Goal: Information Seeking & Learning: Learn about a topic

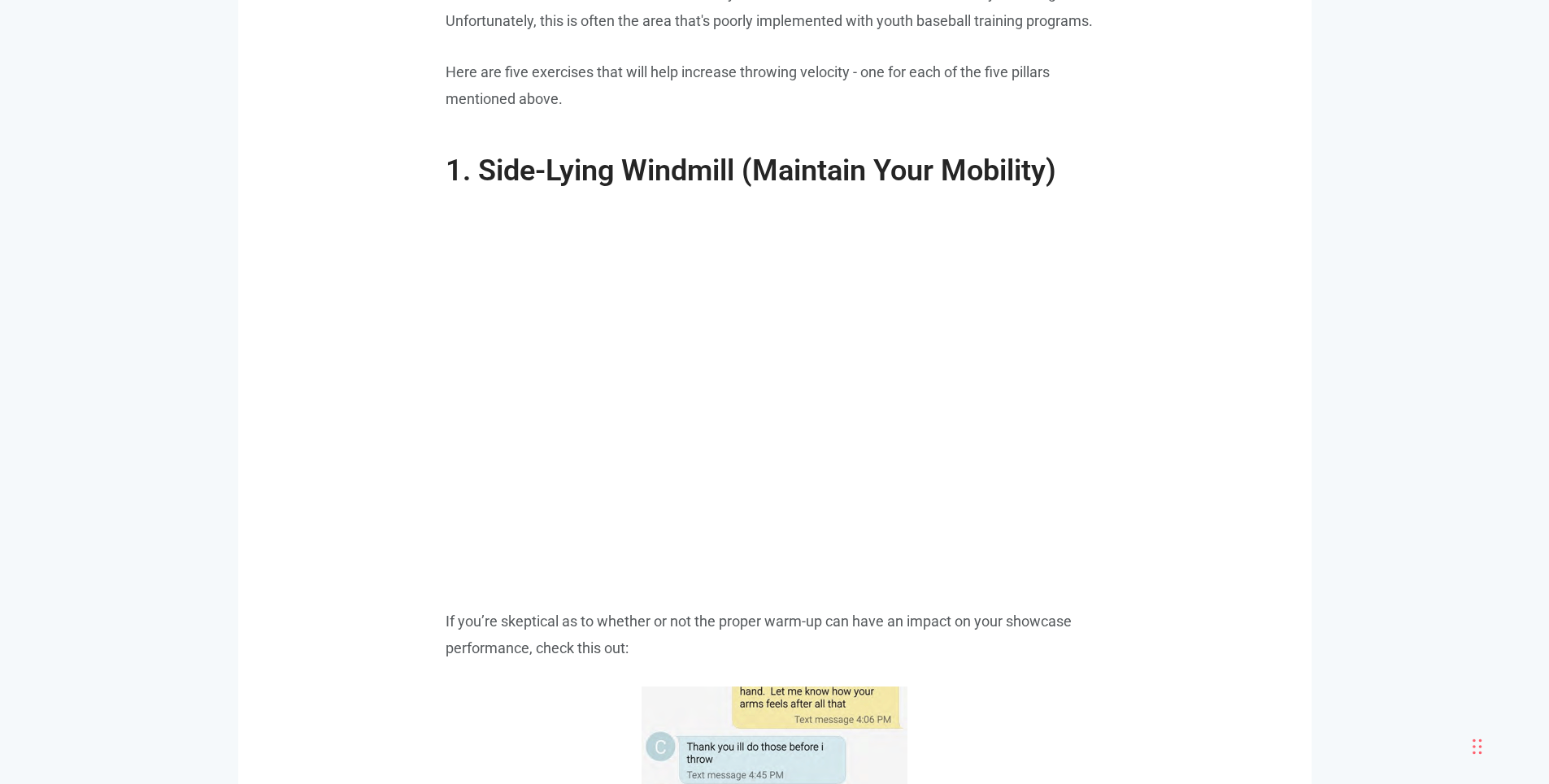
scroll to position [1950, 0]
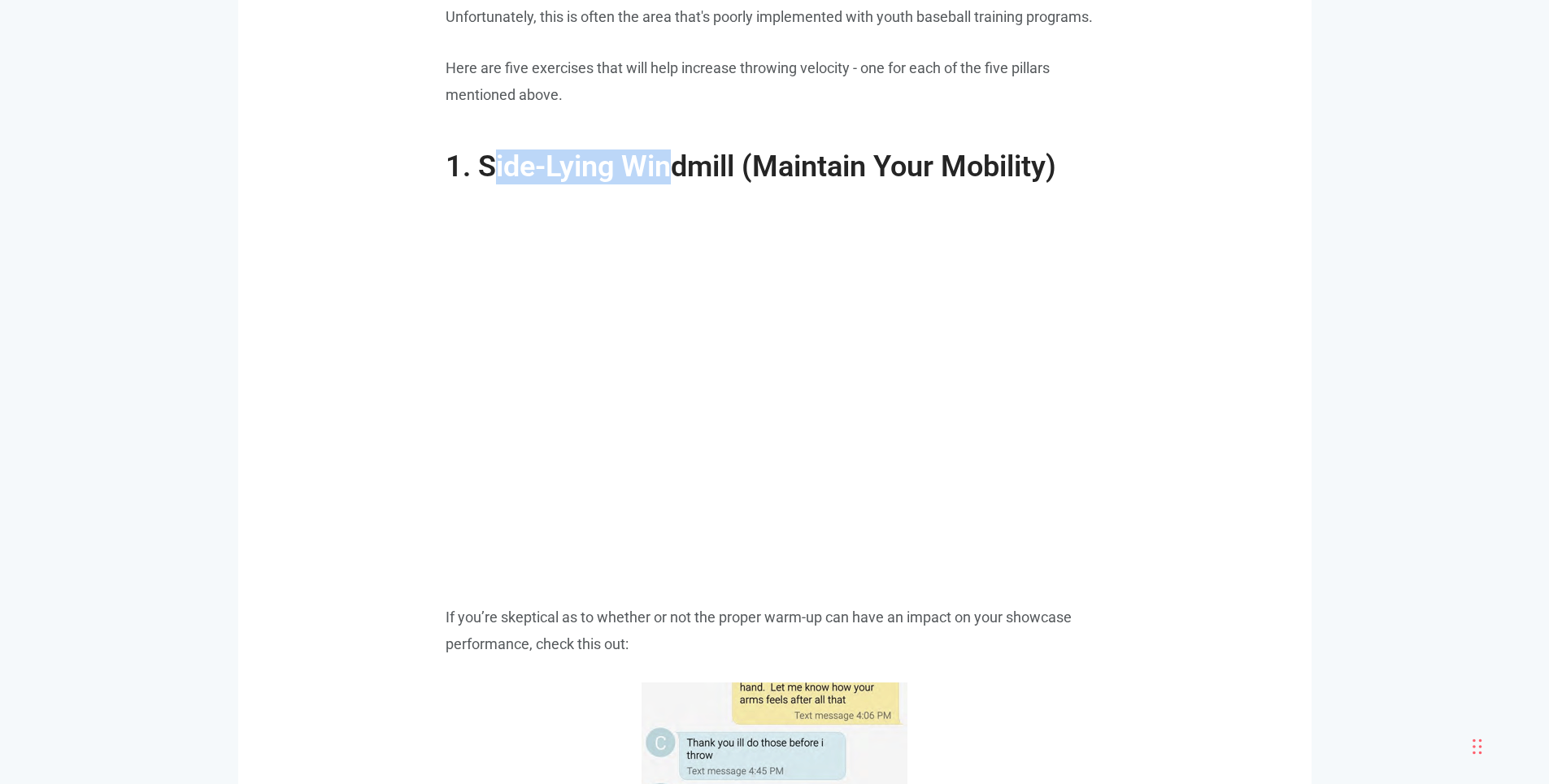
drag, startPoint x: 497, startPoint y: 146, endPoint x: 675, endPoint y: 138, distance: 178.2
click at [674, 149] on span "1. Side-Lying Windmill (Maintain Your Mobility)" at bounding box center [750, 166] width 611 height 34
drag, startPoint x: 870, startPoint y: 137, endPoint x: 1039, endPoint y: 135, distance: 169.0
click at [1039, 149] on span "1. Side-Lying Windmill (Maintain Your Mobility)" at bounding box center [750, 166] width 611 height 34
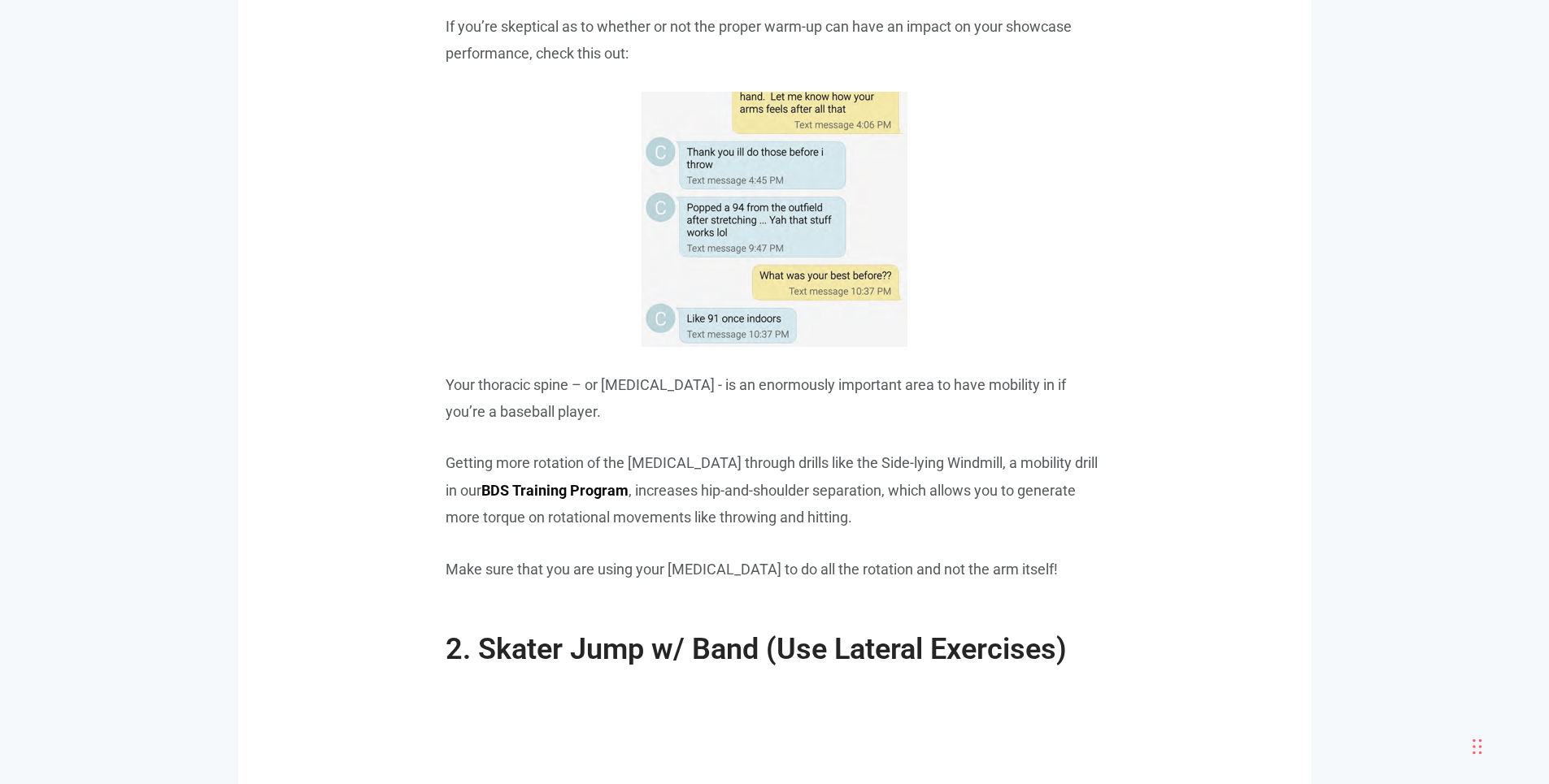
scroll to position [2535, 0]
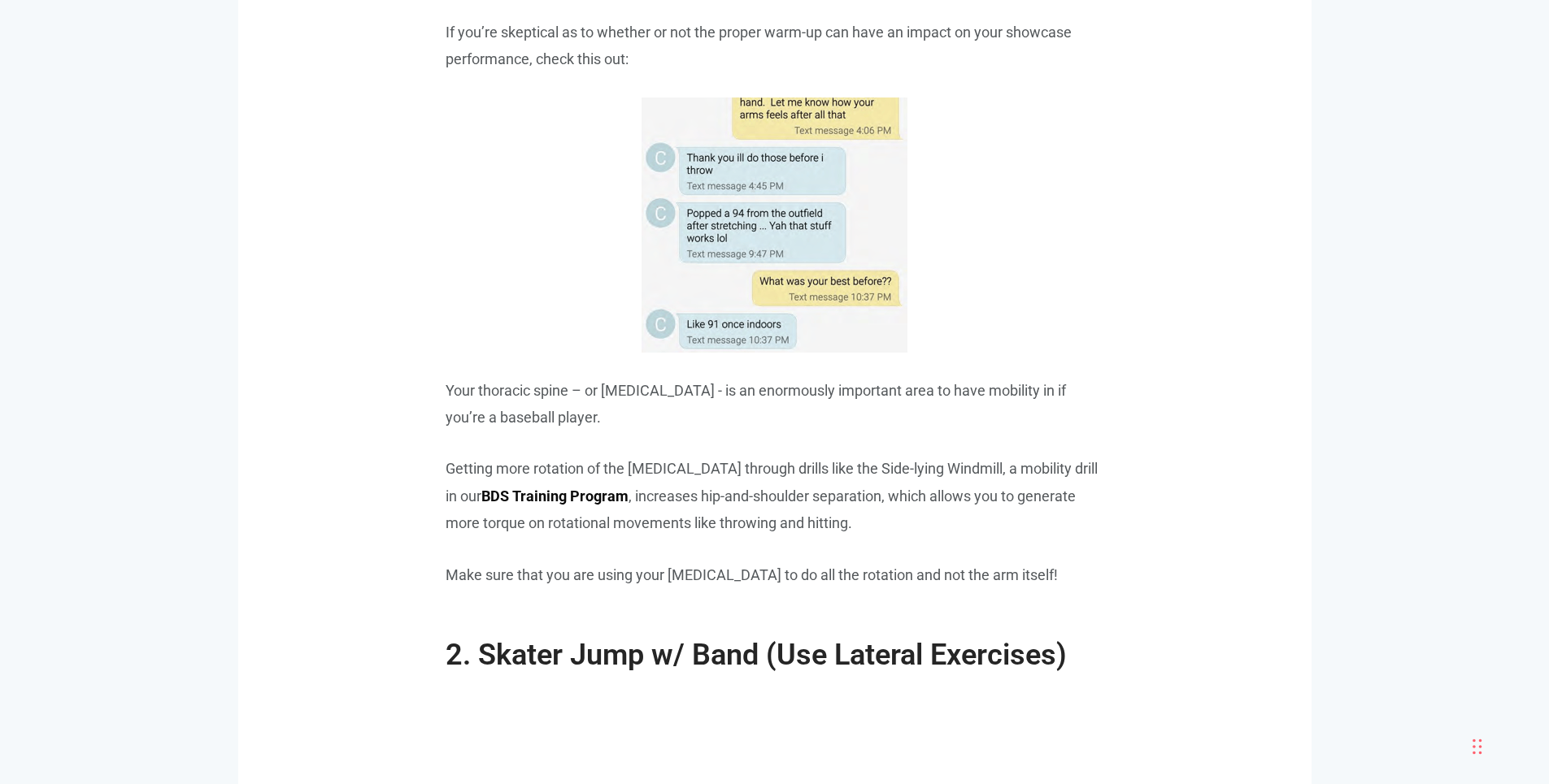
click at [844, 148] on img at bounding box center [774, 225] width 266 height 255
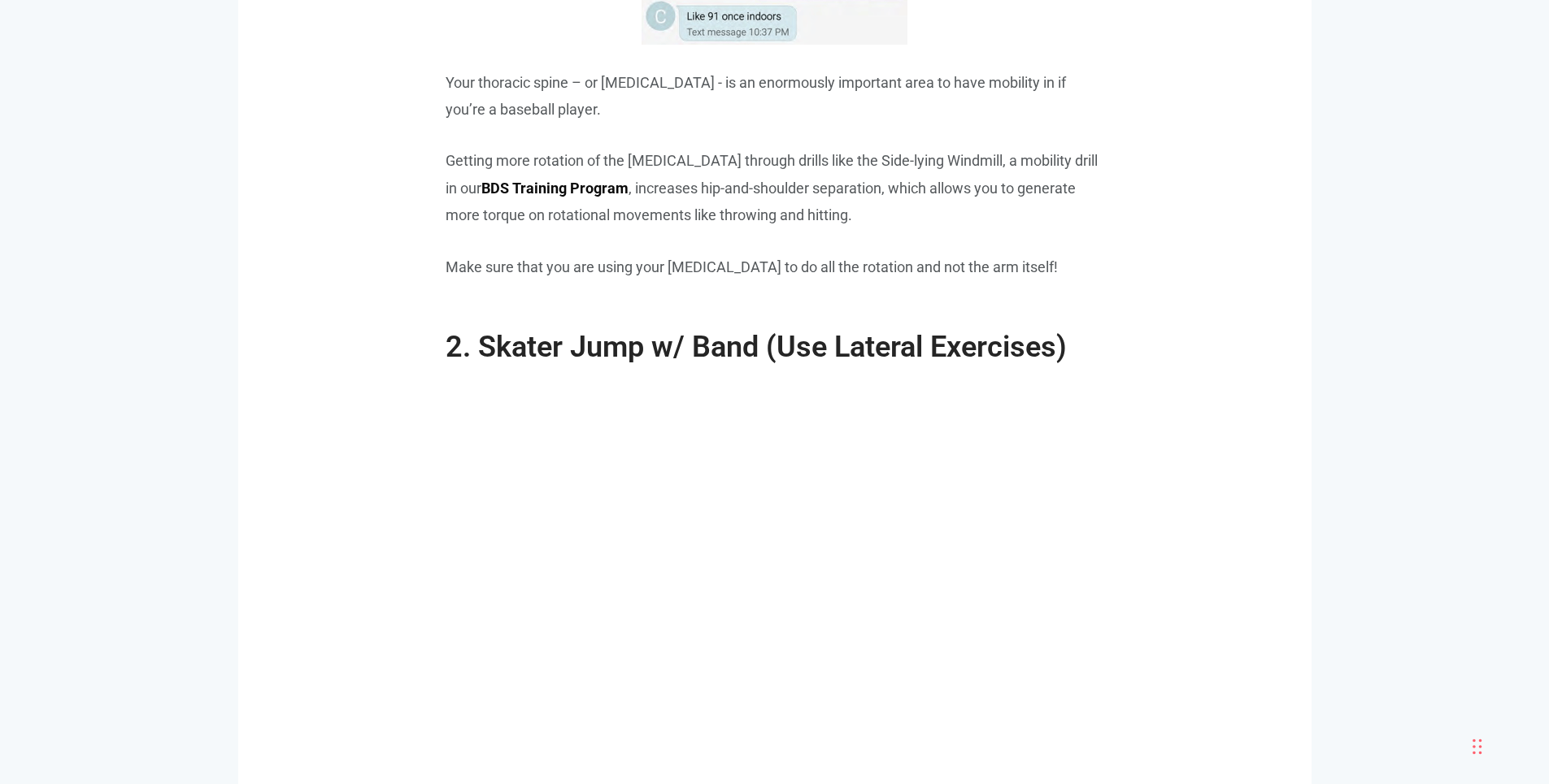
scroll to position [3023, 0]
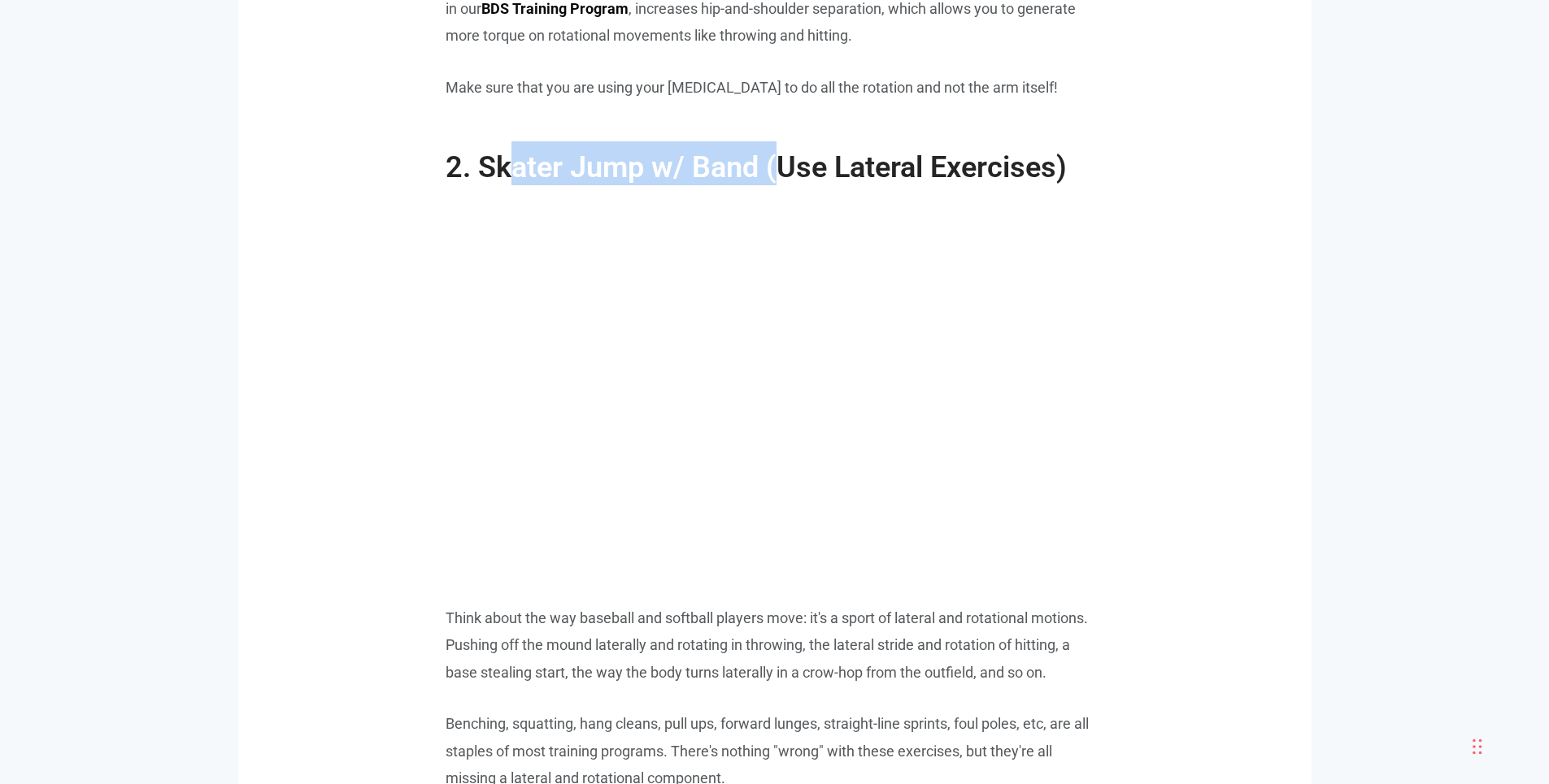
drag, startPoint x: 510, startPoint y: 131, endPoint x: 815, endPoint y: 147, distance: 305.4
click at [788, 150] on span "2. Skater Jump w/ Band (Use Lateral Exercises)" at bounding box center [756, 167] width 622 height 34
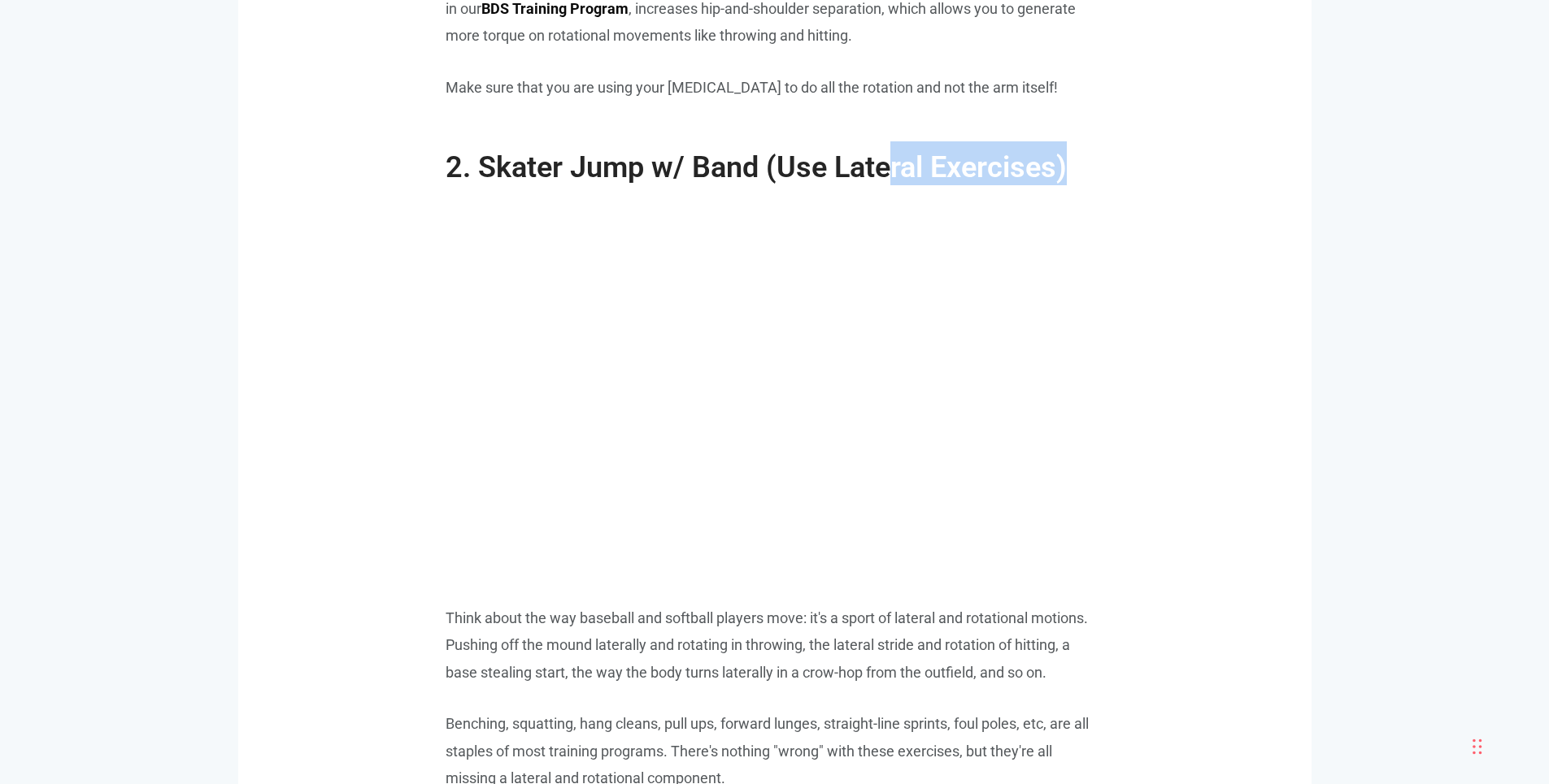
drag, startPoint x: 889, startPoint y: 154, endPoint x: 1114, endPoint y: 156, distance: 225.0
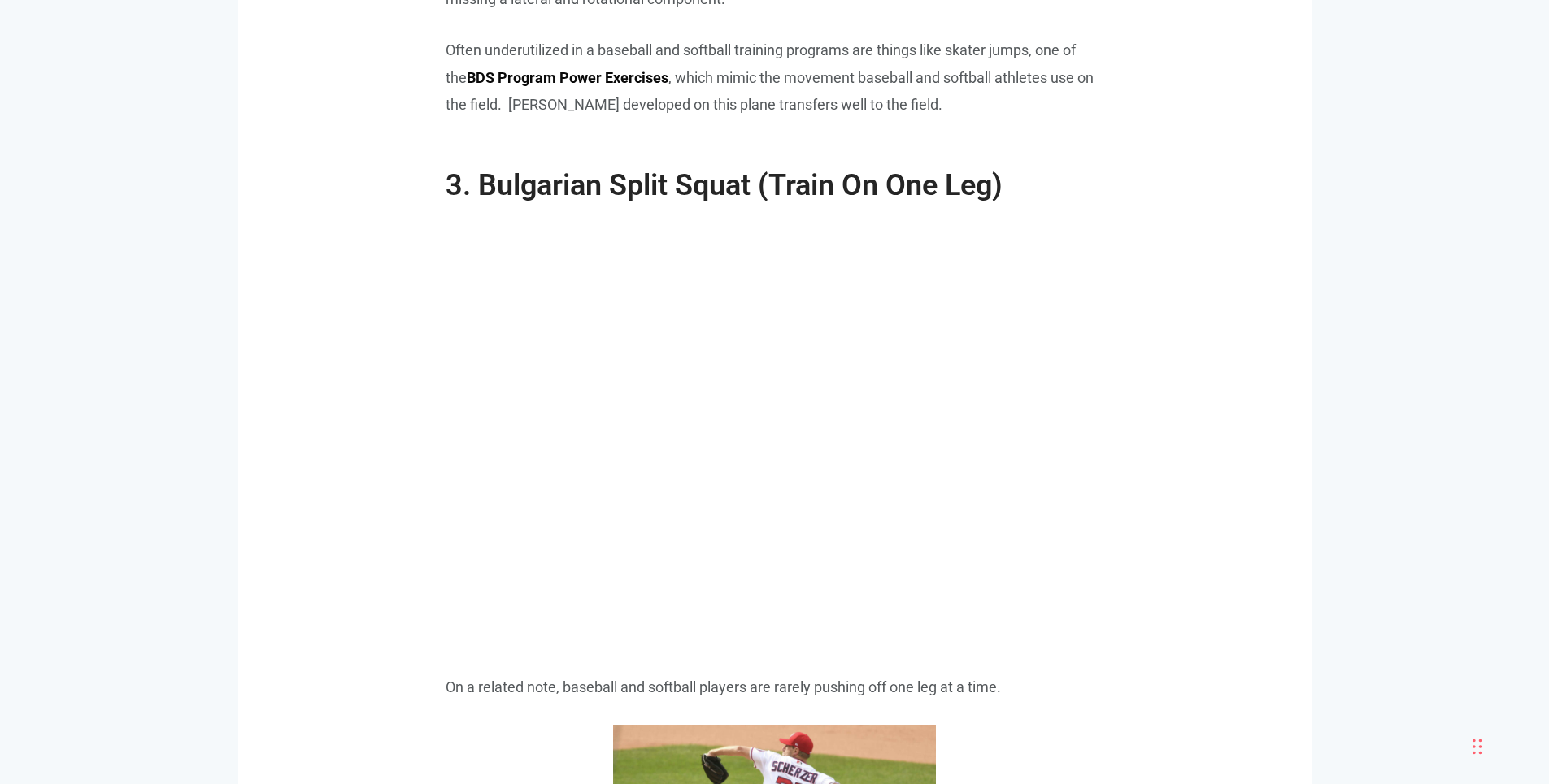
scroll to position [3803, 0]
drag, startPoint x: 515, startPoint y: 156, endPoint x: 808, endPoint y: 147, distance: 293.1
click at [744, 167] on span "3. Bulgarian Split Squat (Train On One Leg)" at bounding box center [723, 184] width 557 height 34
click at [860, 167] on span "3. Bulgarian Split Squat (Train On One Leg)" at bounding box center [723, 184] width 557 height 34
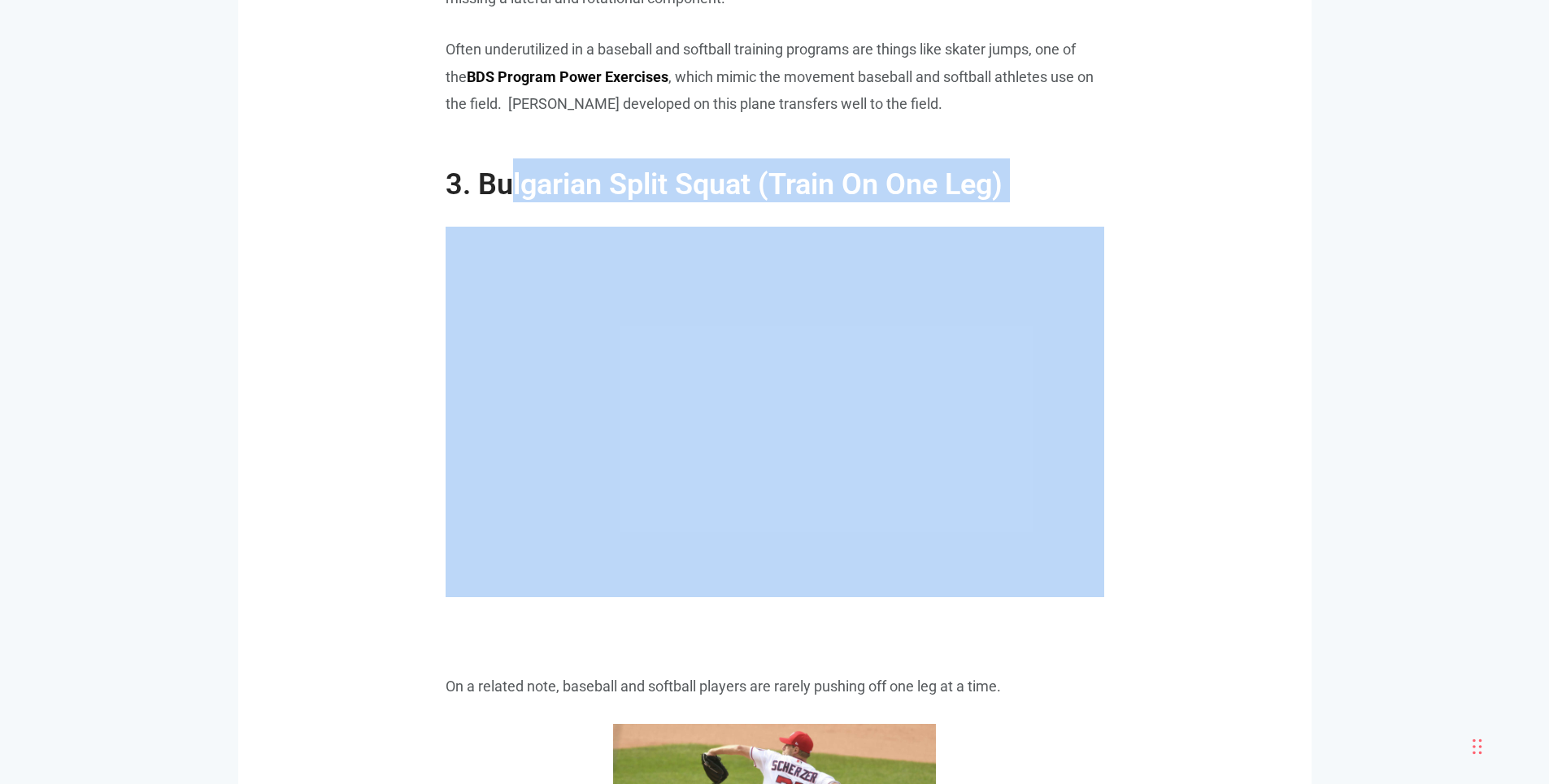
drag, startPoint x: 508, startPoint y: 165, endPoint x: 1072, endPoint y: 184, distance: 564.3
click at [1047, 184] on span ""My son has gained 15 pounds but his throwing velocity hasn't gone up." Basebal…" at bounding box center [774, 365] width 658 height 6128
click at [1107, 191] on div ""My son has gained 15 pounds but his throwing velocity hasn't gone up." Basebal…" at bounding box center [774, 365] width 927 height 6128
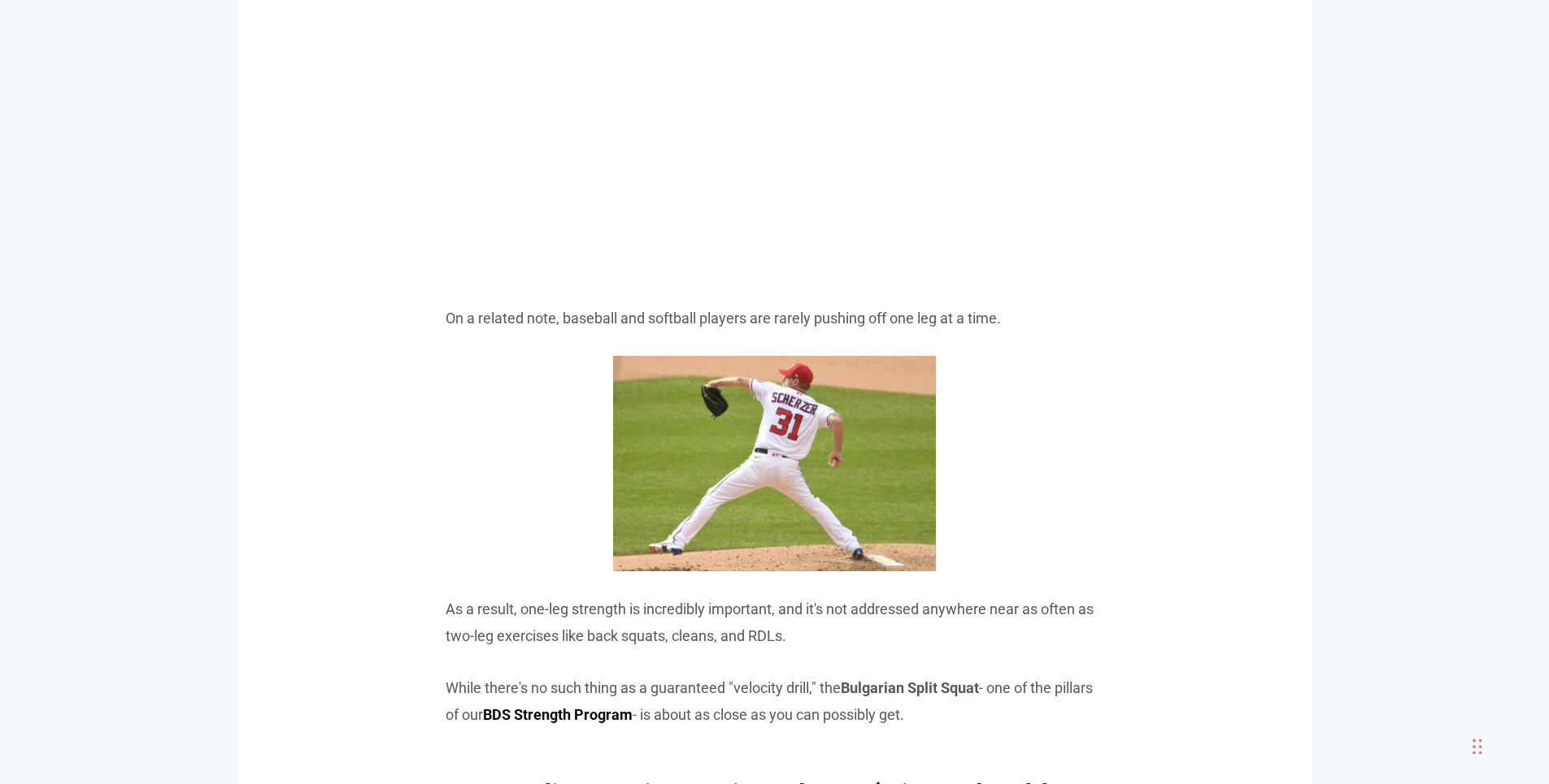
scroll to position [4193, 0]
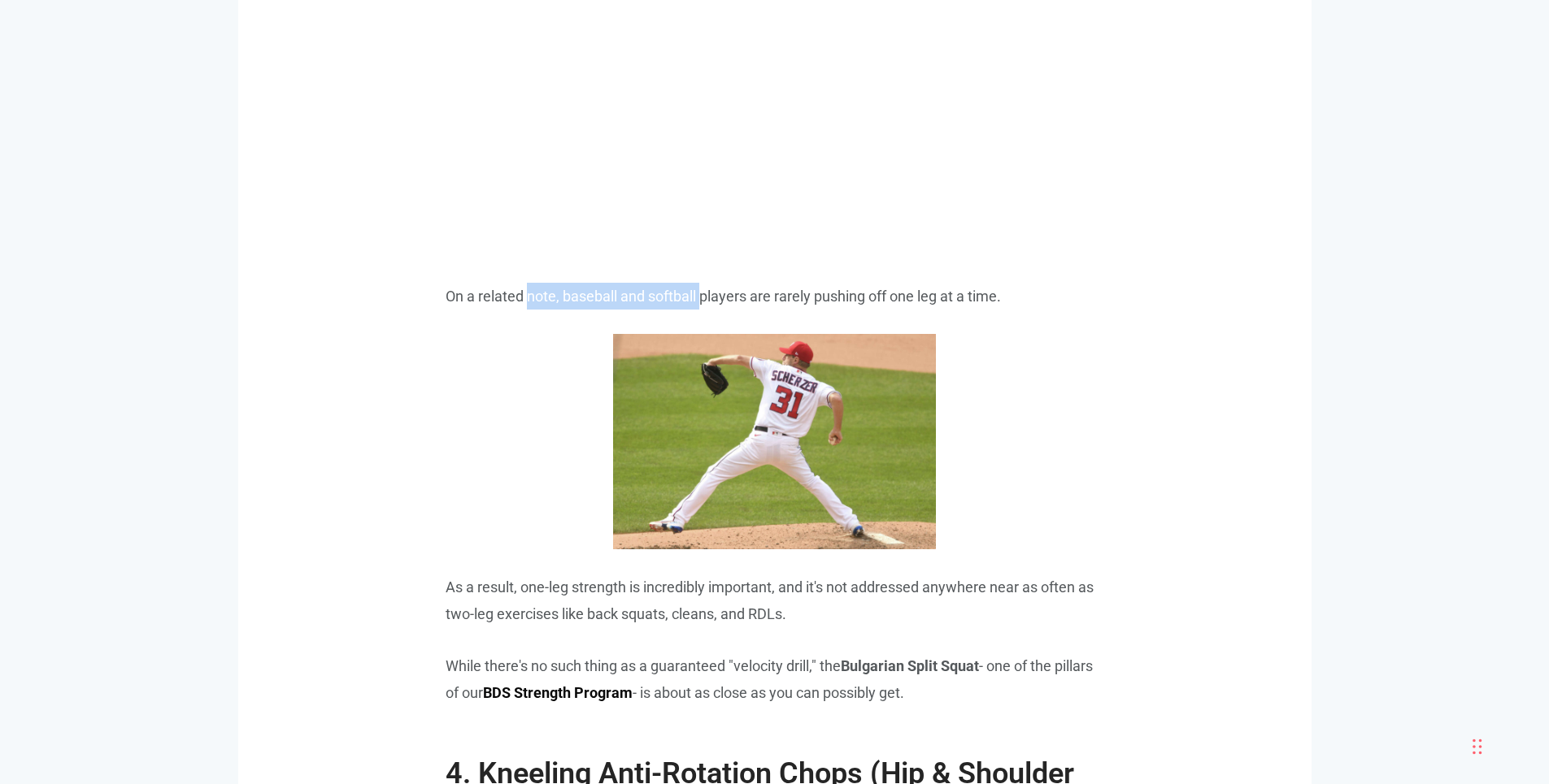
drag, startPoint x: 527, startPoint y: 275, endPoint x: 720, endPoint y: 270, distance: 193.1
click at [715, 283] on p "On a related note, baseball and softball players are rarely pushing off one leg…" at bounding box center [774, 297] width 658 height 27
click at [739, 283] on p "On a related note, baseball and softball players are rarely pushing off one leg…" at bounding box center [774, 297] width 658 height 27
drag, startPoint x: 757, startPoint y: 272, endPoint x: 857, endPoint y: 264, distance: 100.3
click at [849, 283] on p "On a related note, baseball and softball players are rarely pushing off one leg…" at bounding box center [774, 297] width 658 height 27
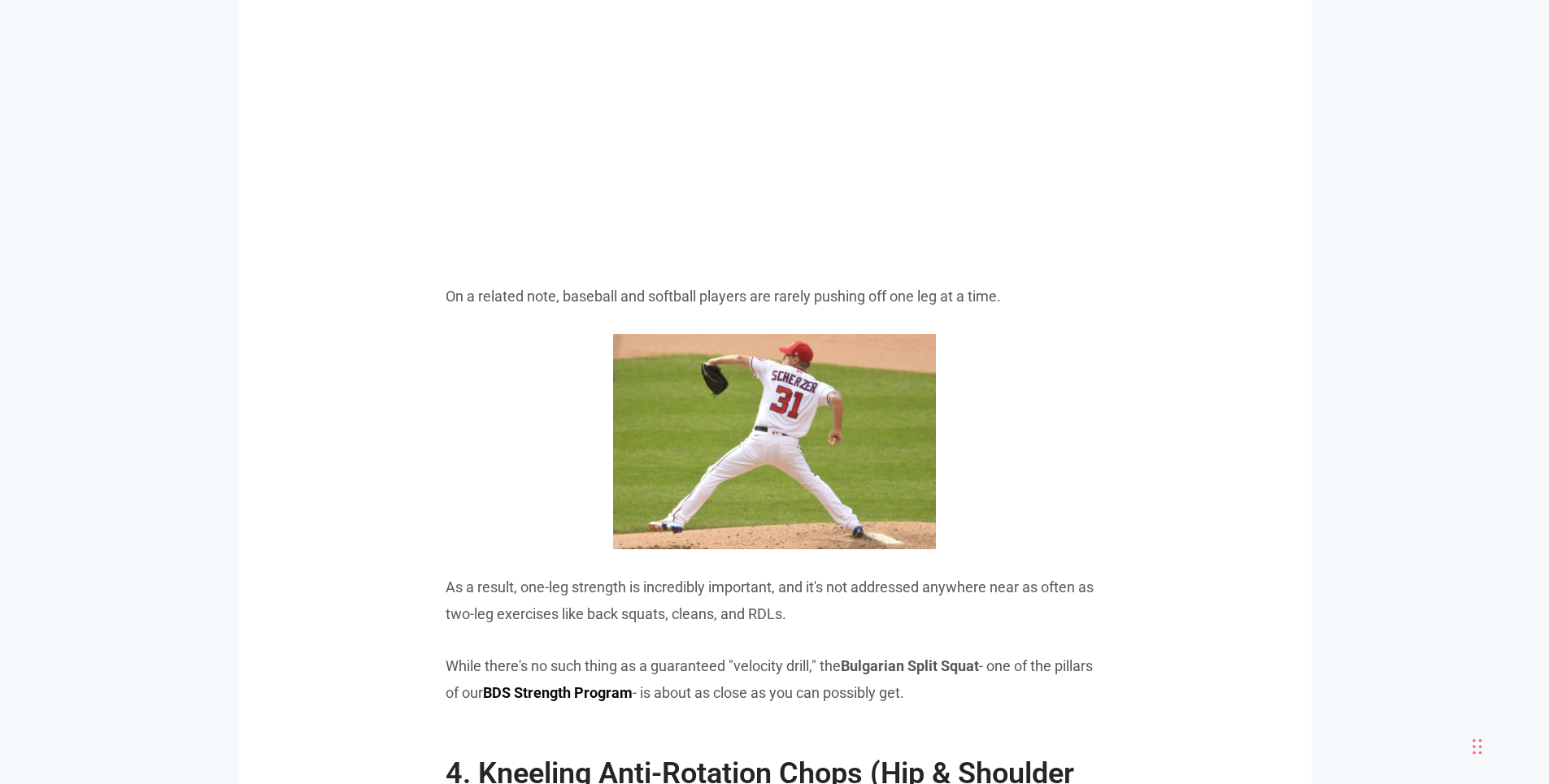
click at [918, 283] on p "On a related note, baseball and softball players are rarely pushing off one leg…" at bounding box center [774, 297] width 658 height 27
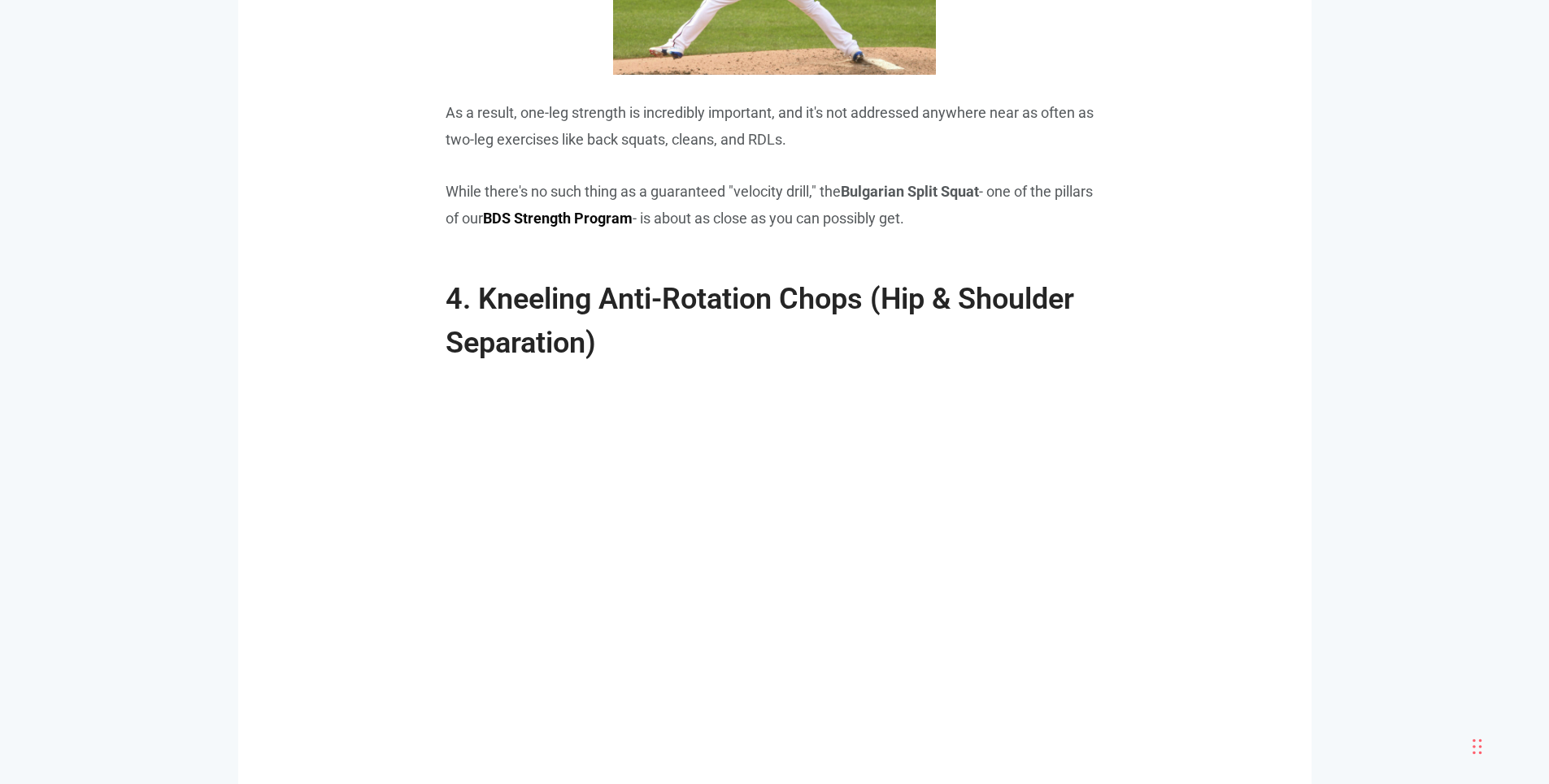
scroll to position [4681, 0]
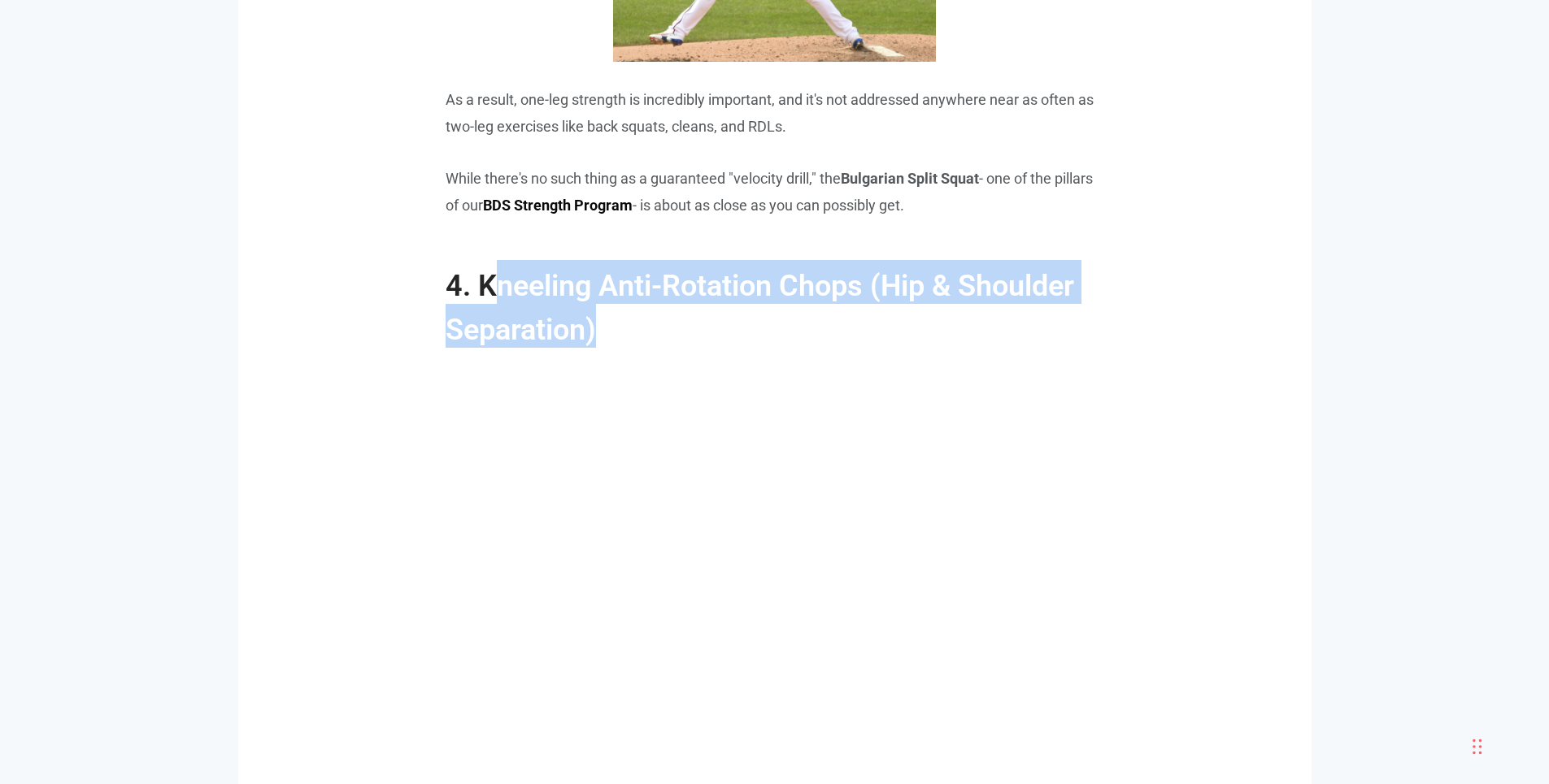
drag, startPoint x: 487, startPoint y: 252, endPoint x: 764, endPoint y: 310, distance: 283.0
click at [741, 296] on h2 "4. Kneeling Anti-Rotation Chops (Hip & Shoulder Separation)" at bounding box center [774, 296] width 658 height 104
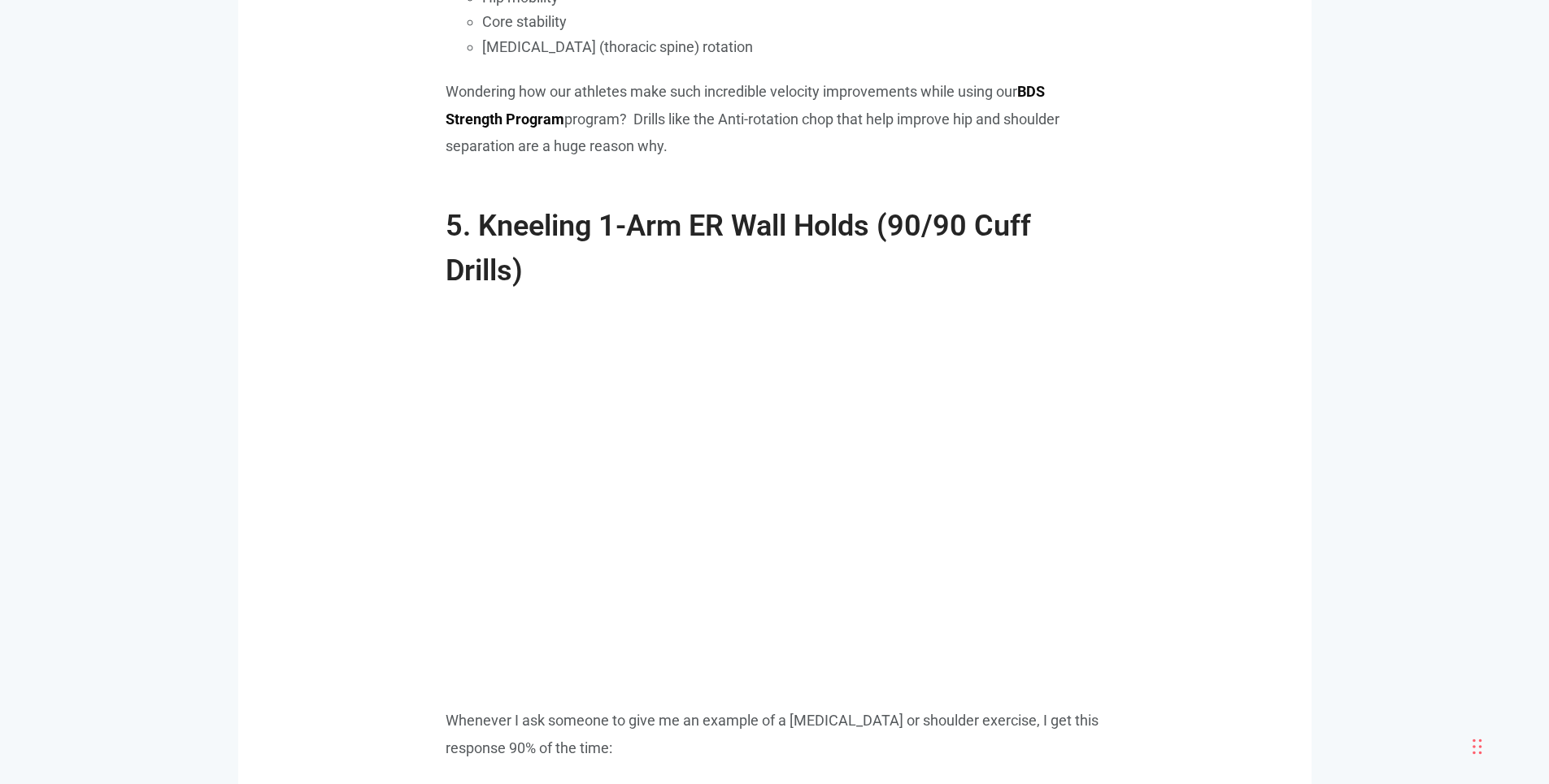
scroll to position [5753, 0]
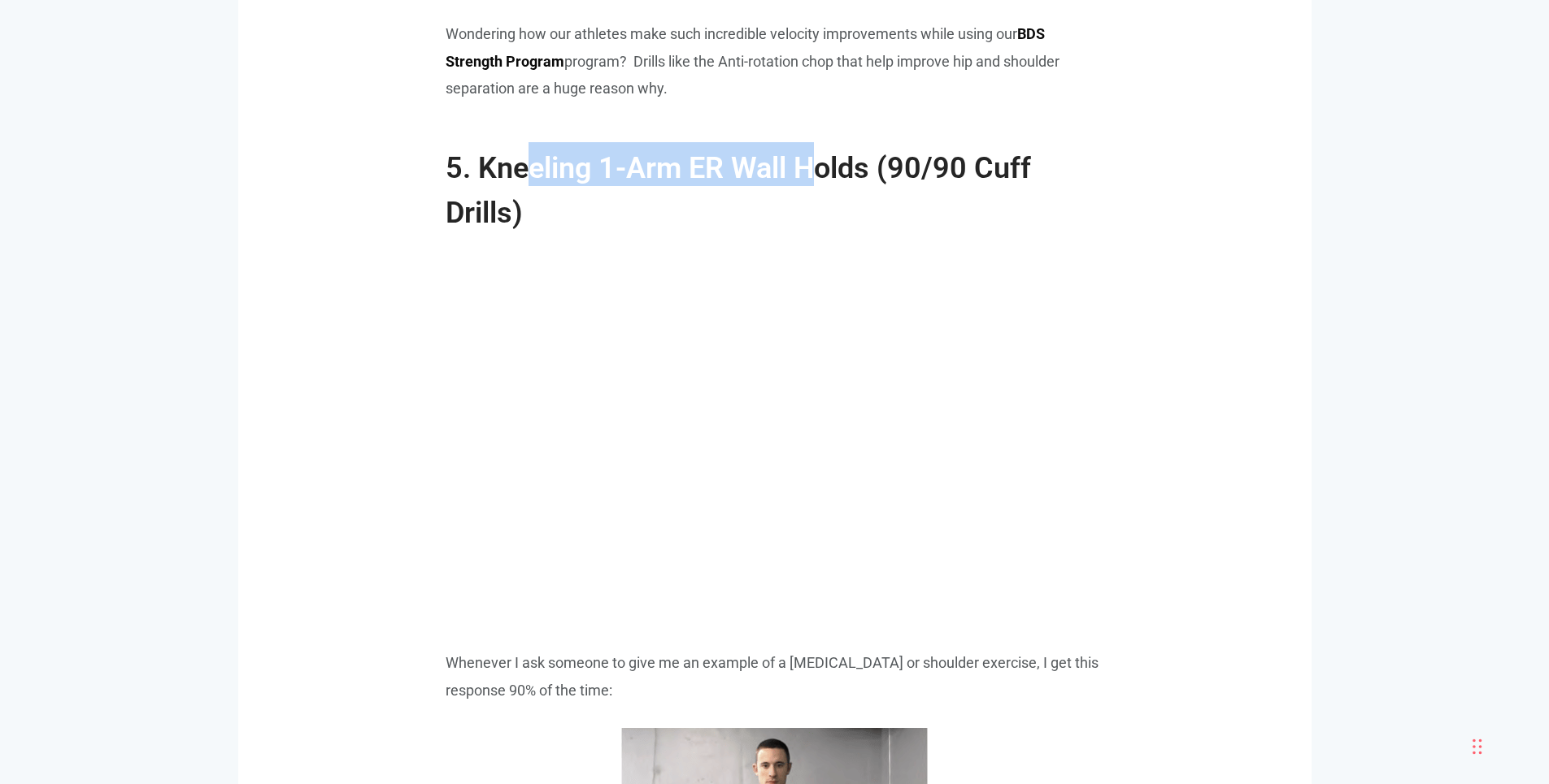
drag, startPoint x: 525, startPoint y: 141, endPoint x: 855, endPoint y: 139, distance: 330.0
click at [844, 151] on span "5. Kneeling 1-Arm ER Wall Holds (90/90 Cuff Drills)" at bounding box center [738, 190] width 586 height 78
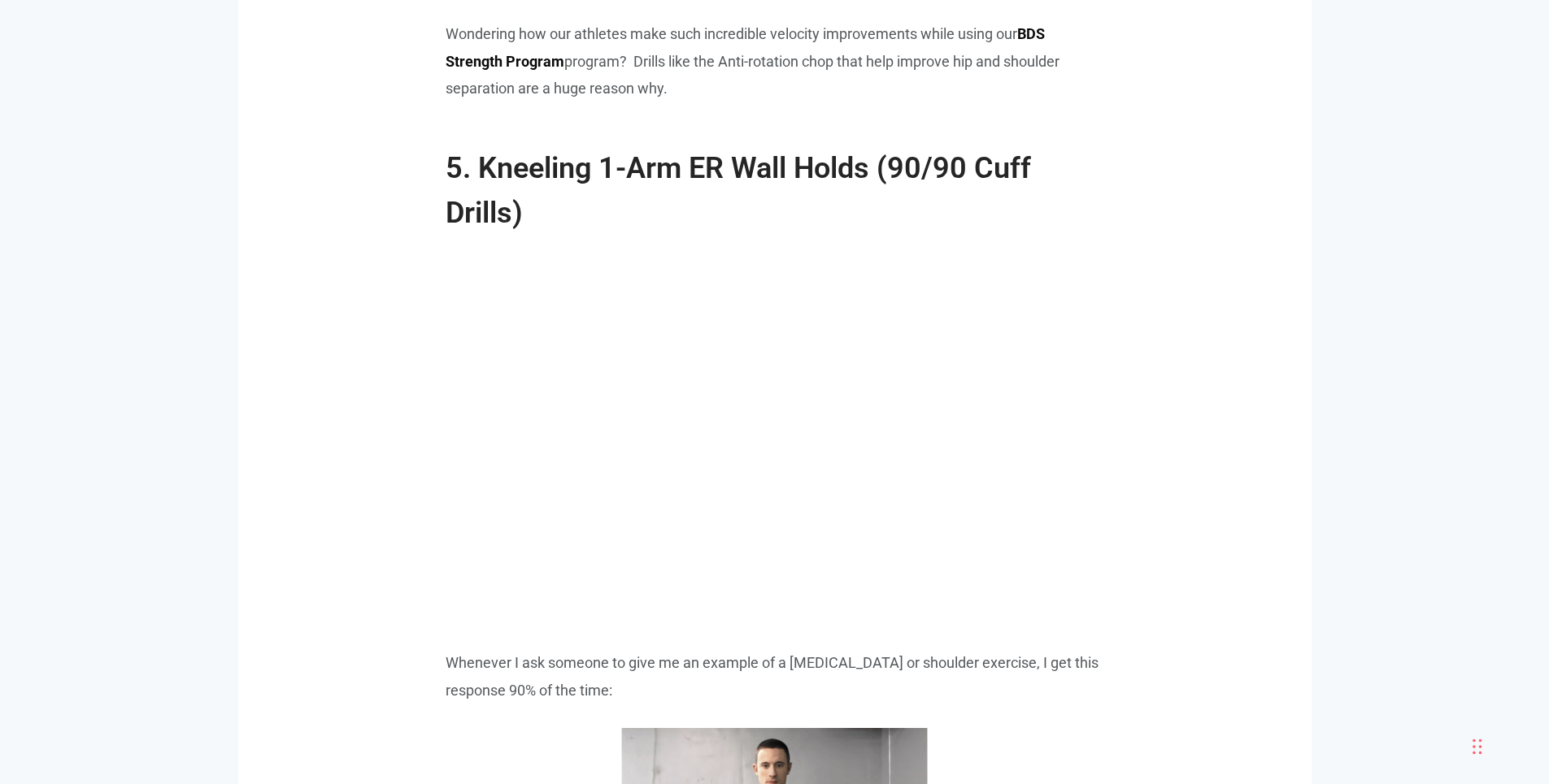
click at [888, 151] on span "5. Kneeling 1-Arm ER Wall Holds (90/90 Cuff Drills)" at bounding box center [738, 190] width 586 height 78
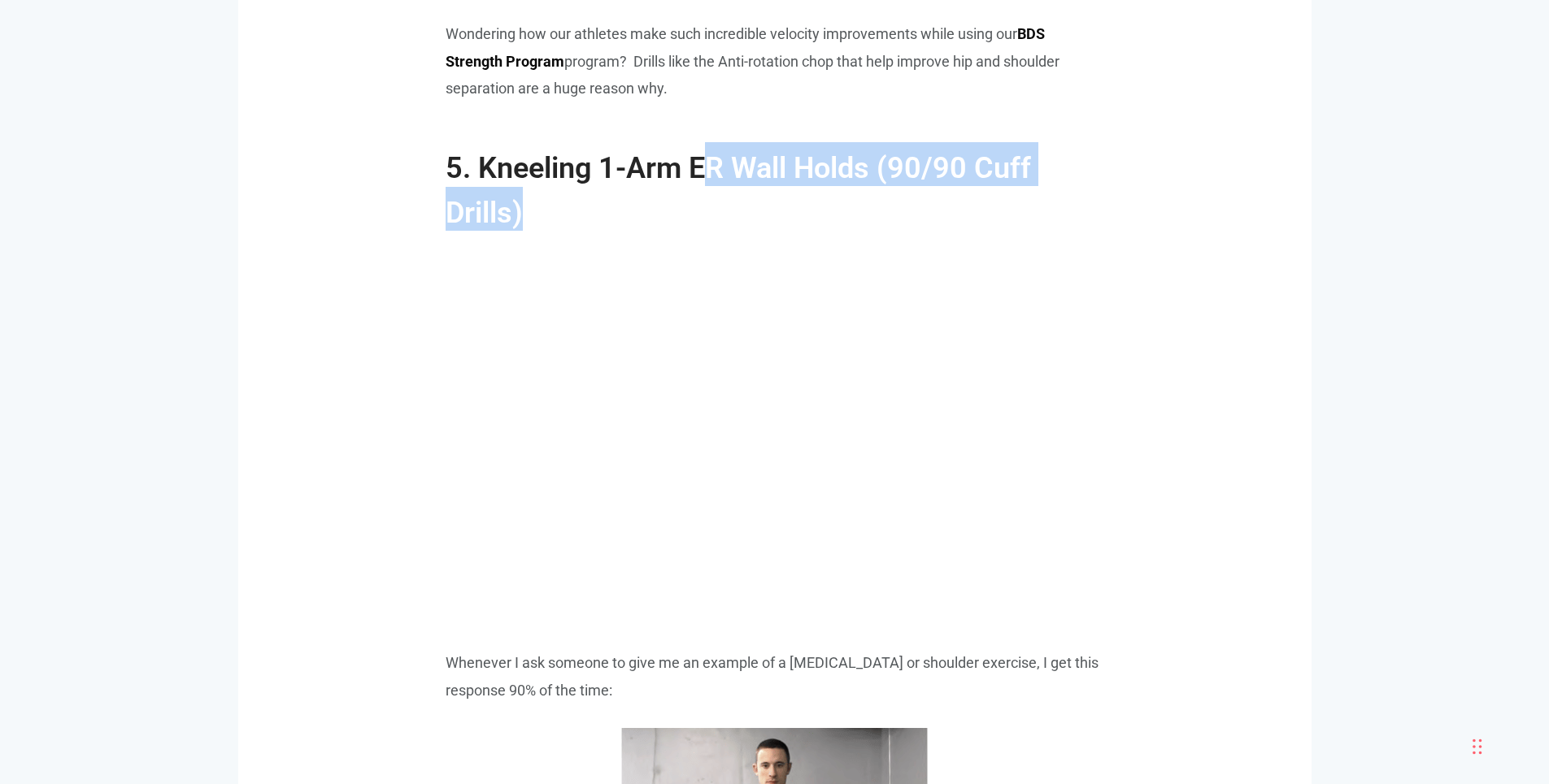
drag, startPoint x: 731, startPoint y: 140, endPoint x: 891, endPoint y: 226, distance: 181.6
click at [880, 200] on h2 "5. Kneeling 1-Arm ER Wall Holds (90/90 Cuff Drills)" at bounding box center [774, 178] width 658 height 104
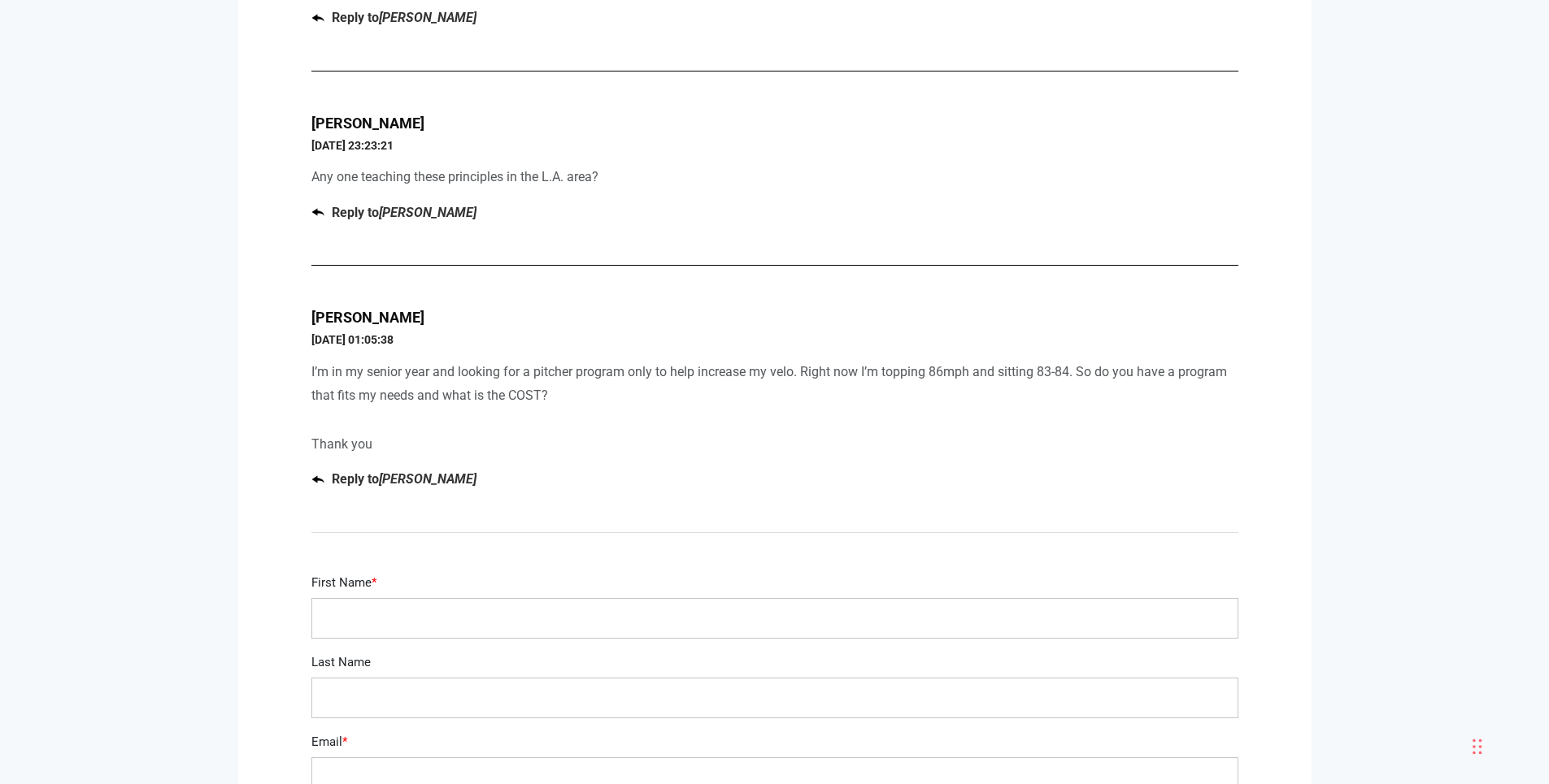
scroll to position [7411, 0]
